Goal: Transaction & Acquisition: Purchase product/service

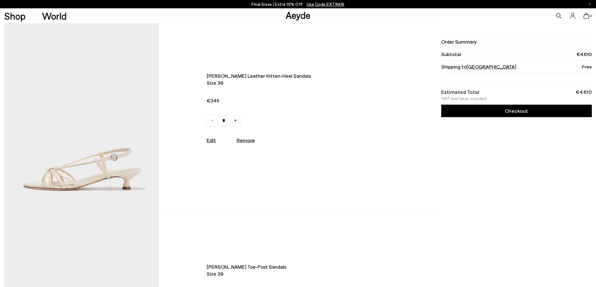
click at [587, 15] on icon at bounding box center [587, 16] width 6 height 6
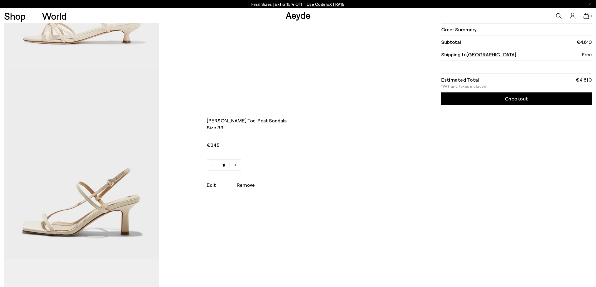
scroll to position [144, 0]
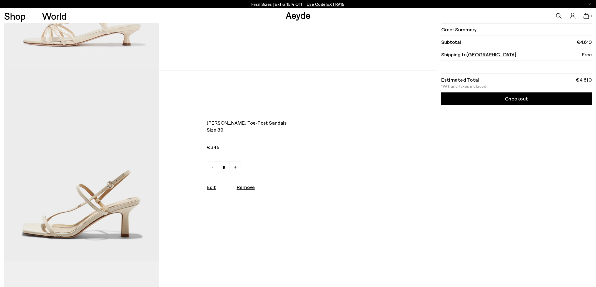
click at [37, 106] on img at bounding box center [81, 166] width 155 height 191
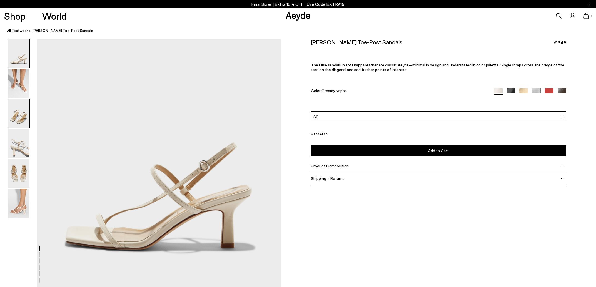
click at [9, 116] on img at bounding box center [19, 113] width 22 height 29
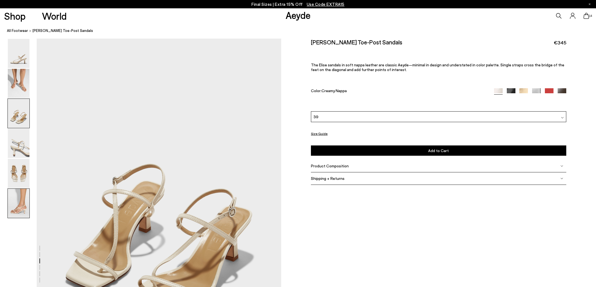
click at [23, 192] on img at bounding box center [19, 203] width 22 height 29
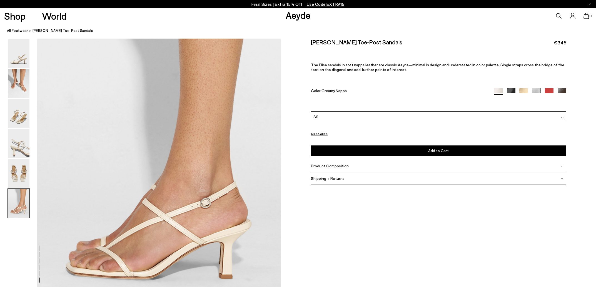
scroll to position [1595, 0]
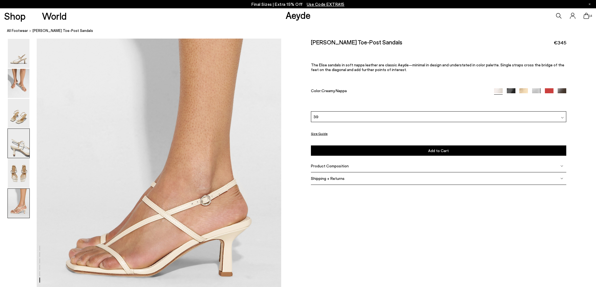
click at [16, 138] on img at bounding box center [19, 143] width 22 height 29
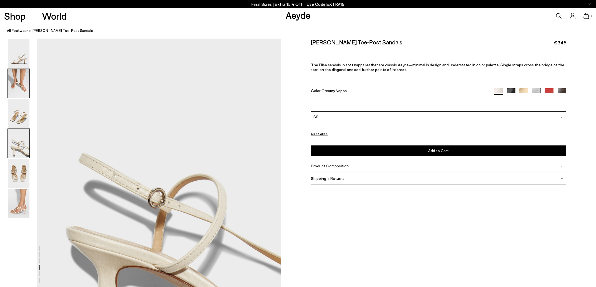
click at [21, 83] on img at bounding box center [19, 83] width 22 height 29
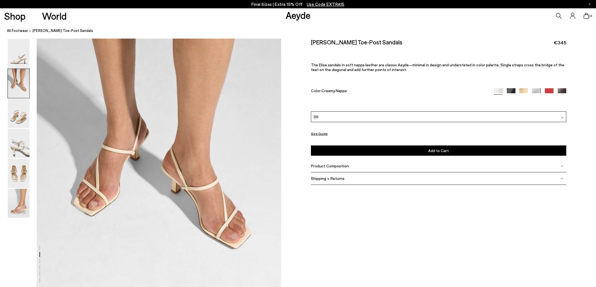
scroll to position [297, 0]
